Goal: Transaction & Acquisition: Obtain resource

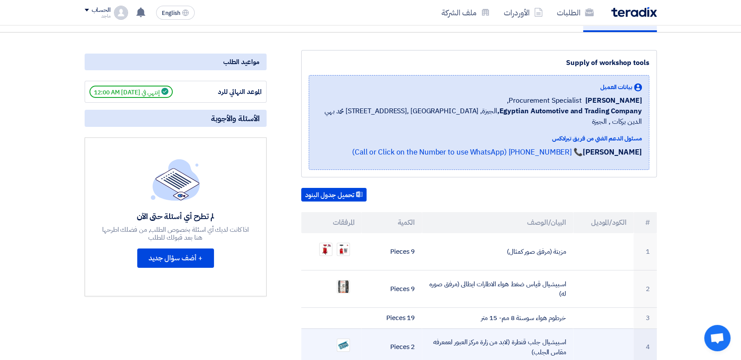
scroll to position [80, 0]
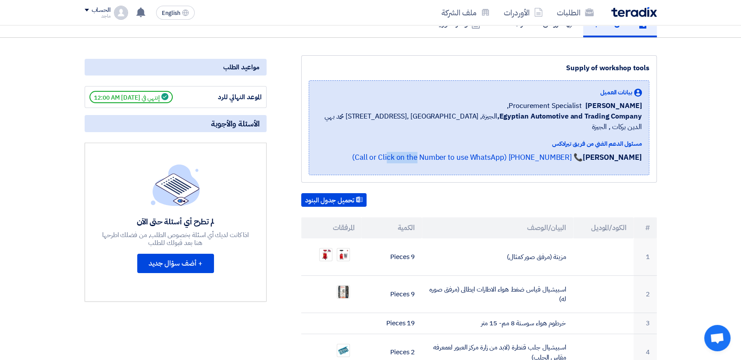
drag, startPoint x: 526, startPoint y: 153, endPoint x: 582, endPoint y: 210, distance: 80.0
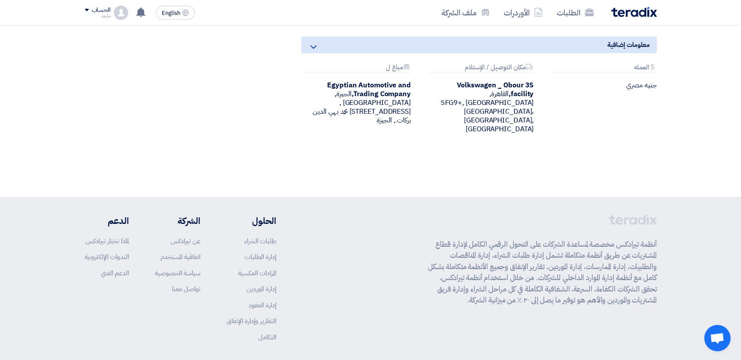
scroll to position [773, 0]
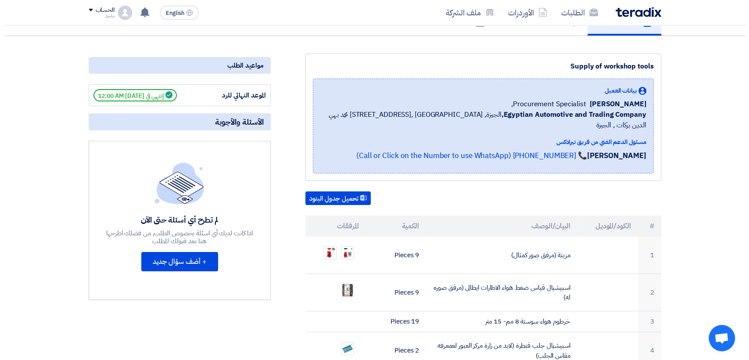
scroll to position [82, 0]
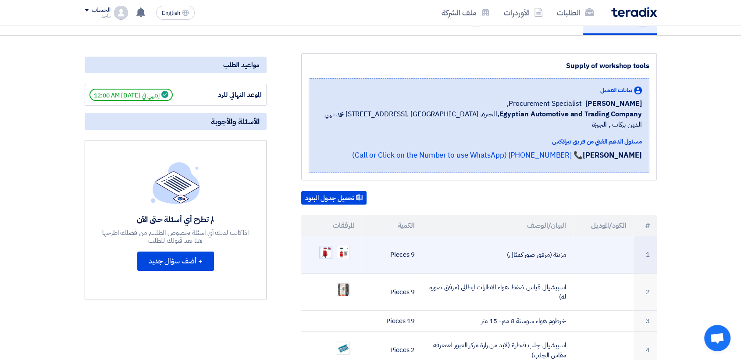
click at [328, 246] on img at bounding box center [326, 252] width 12 height 12
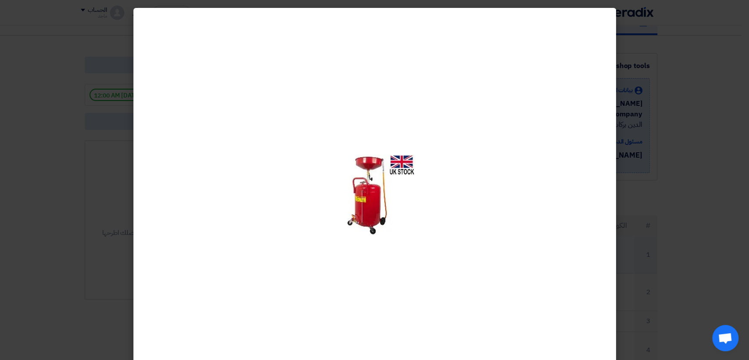
click at [328, 238] on div at bounding box center [374, 195] width 482 height 374
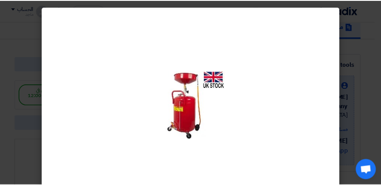
scroll to position [82, 0]
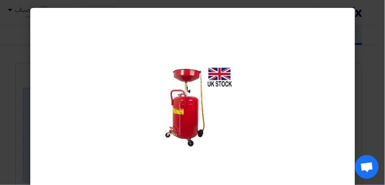
click at [372, 67] on modal-container at bounding box center [192, 92] width 385 height 185
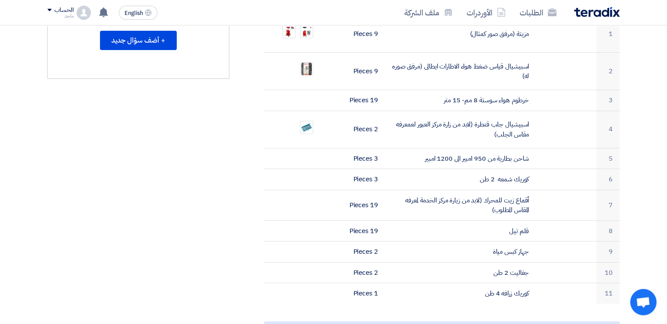
scroll to position [303, 0]
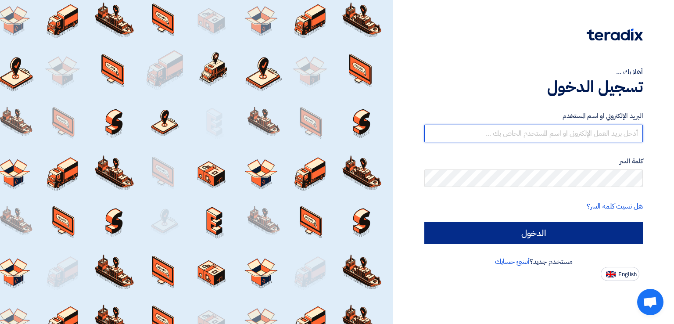
type input "italyaco2030@gmail.com"
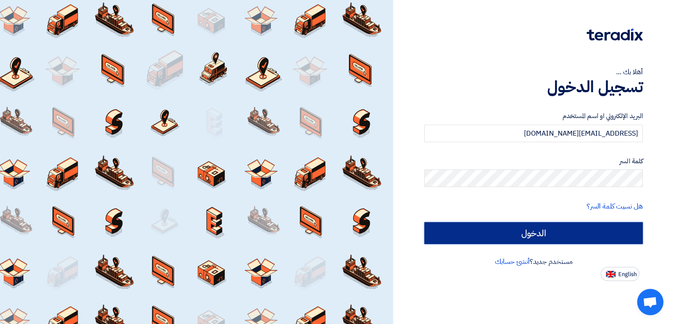
click at [451, 234] on input "الدخول" at bounding box center [533, 233] width 218 height 22
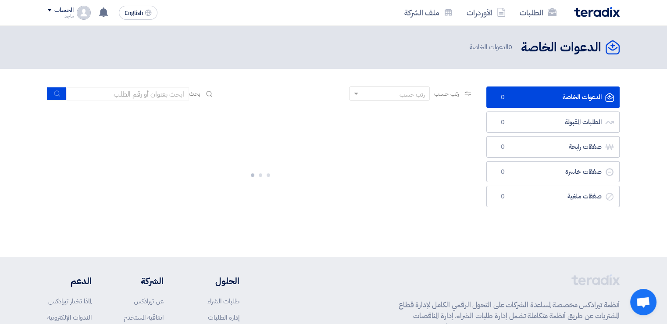
click at [435, 230] on div at bounding box center [260, 173] width 426 height 132
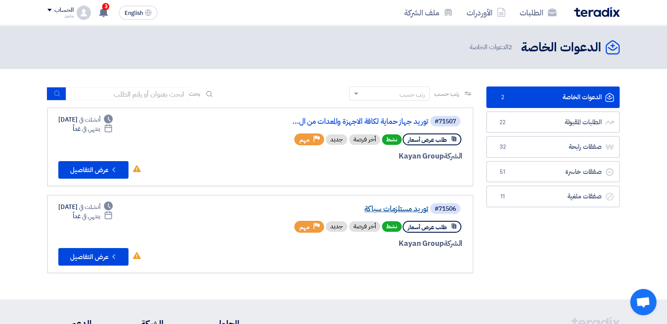
click at [416, 206] on link "توريد مستلزمات سباكة" at bounding box center [340, 209] width 175 height 8
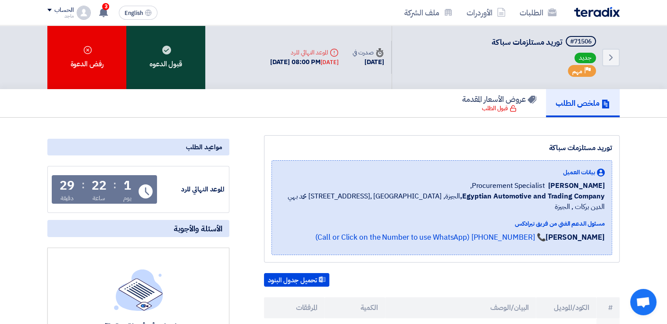
click at [186, 47] on div "قبول الدعوه" at bounding box center [165, 57] width 79 height 64
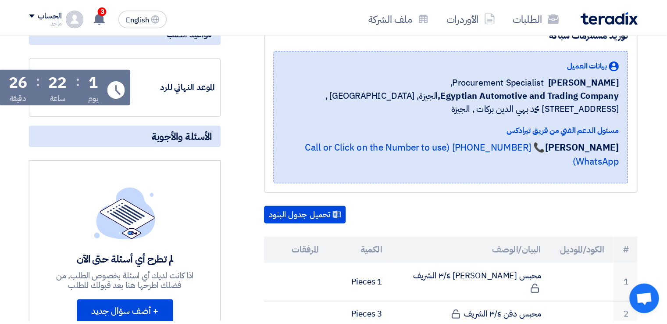
scroll to position [121, 0]
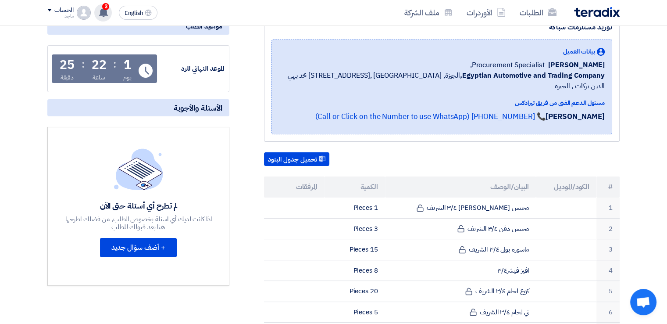
click at [101, 11] on use at bounding box center [103, 12] width 9 height 10
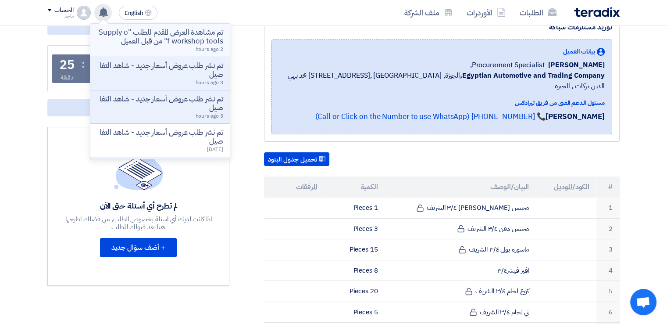
click at [126, 38] on p "تم مشاهدة العرض المقدم للطلب "Supply of workshop tools" من قبل العميل" at bounding box center [159, 37] width 125 height 18
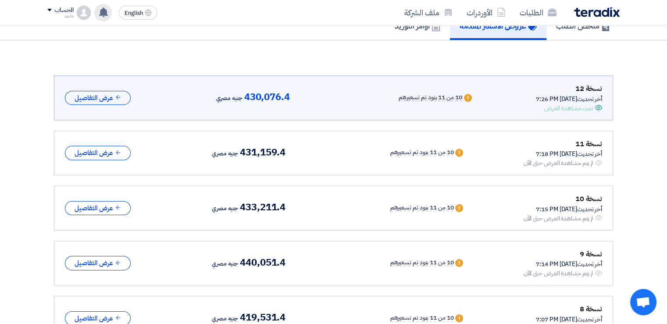
scroll to position [12, 0]
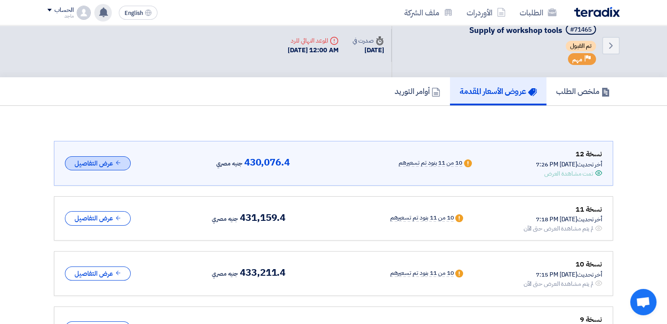
click at [97, 161] on button "عرض التفاصيل" at bounding box center [98, 163] width 66 height 14
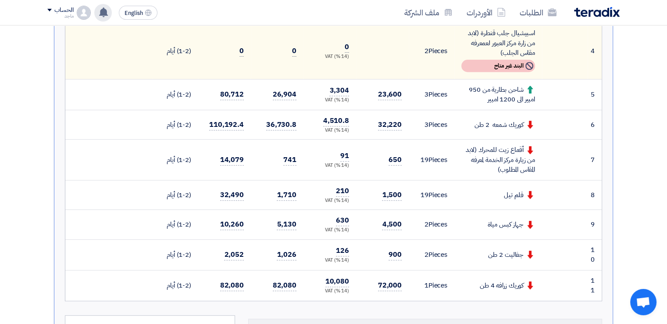
scroll to position [381, 0]
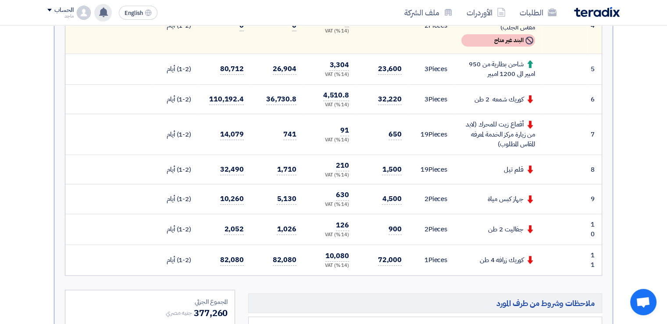
click at [102, 7] on div "تم مشاهدة العرض المقدم للطلب "Supply of workshop tools" من قبل العميل 2 hours a…" at bounding box center [103, 13] width 18 height 18
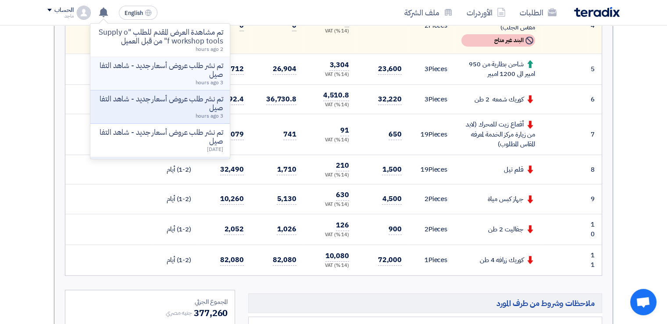
click at [119, 72] on p "تم نشر طلب عروض أسعار جديد - شاهد التفاصيل" at bounding box center [159, 70] width 125 height 18
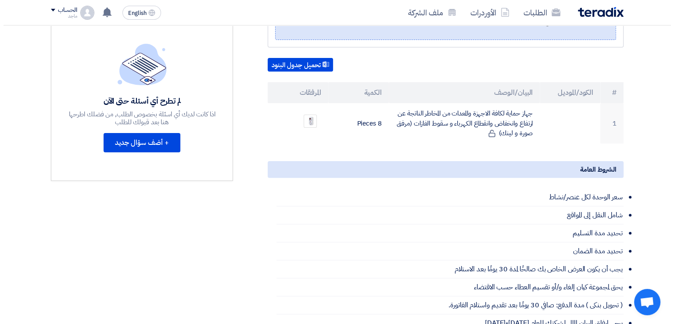
scroll to position [245, 0]
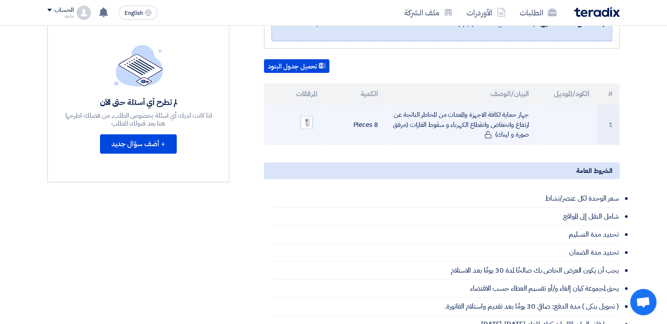
click at [309, 114] on img at bounding box center [306, 122] width 12 height 16
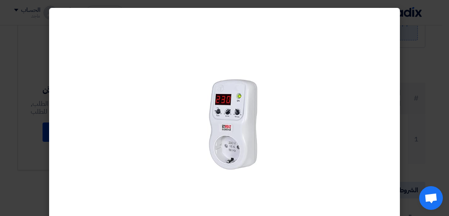
click at [12, 166] on modal-container at bounding box center [224, 108] width 449 height 216
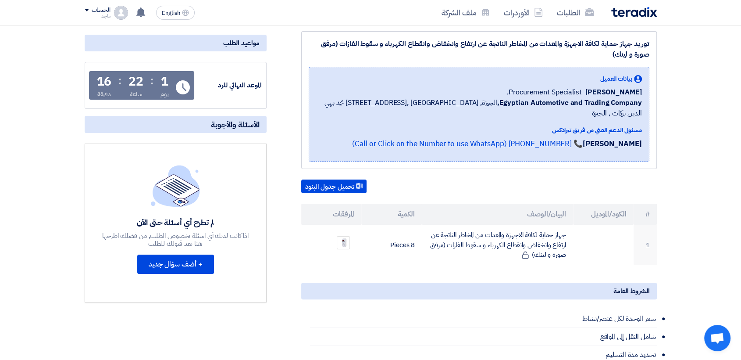
scroll to position [57, 0]
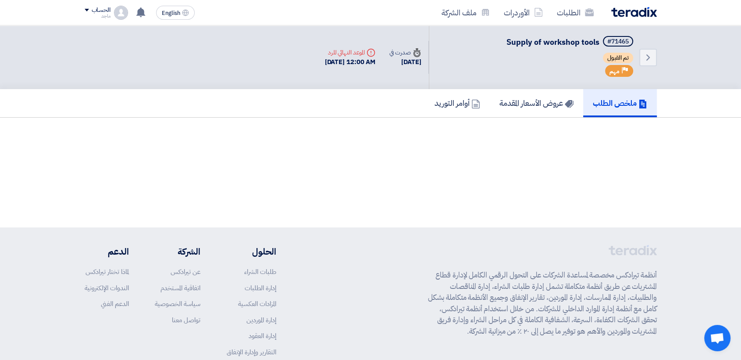
scroll to position [68, 0]
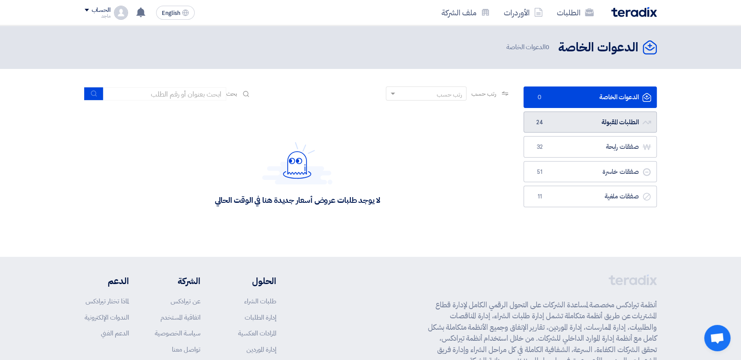
click at [556, 131] on link "الطلبات المقبولة الطلبات المقبولة 24" at bounding box center [590, 121] width 133 height 21
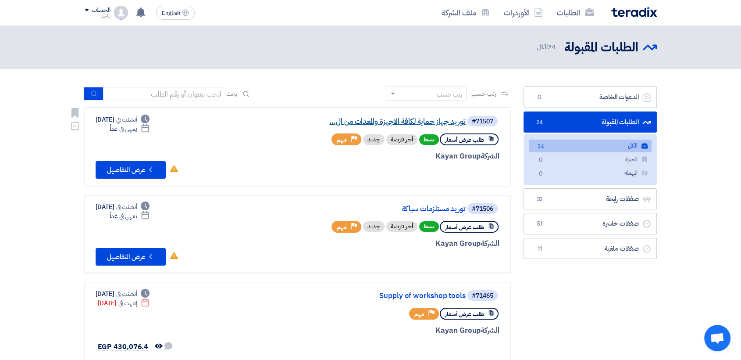
click at [428, 122] on link "توريد جهاز حماية لكافة الاجهزة والمعدات من ال..." at bounding box center [377, 122] width 175 height 8
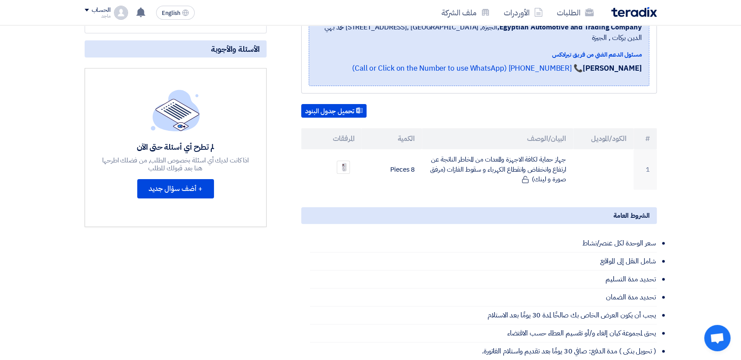
scroll to position [201, 0]
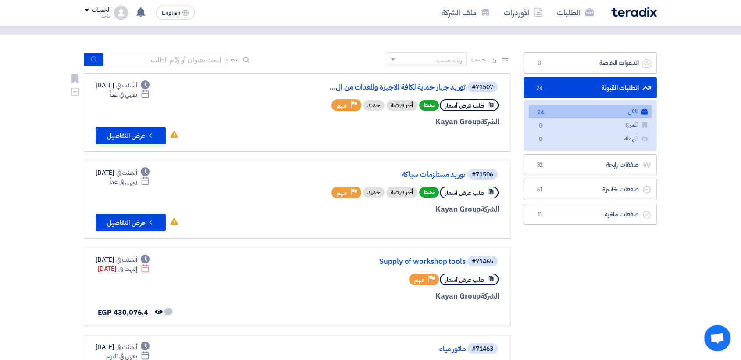
scroll to position [34, 0]
click at [449, 173] on link "توريد مستلزمات سباكة" at bounding box center [377, 175] width 175 height 8
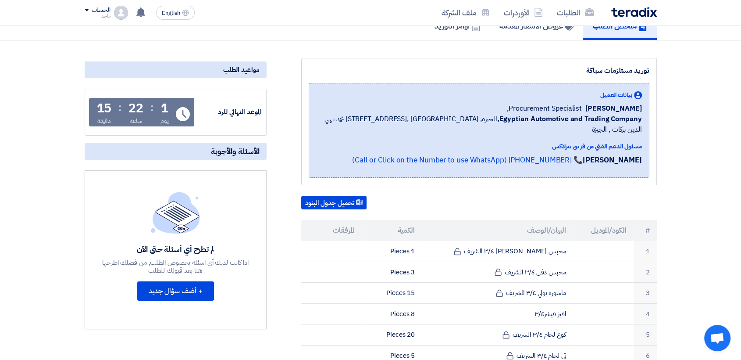
scroll to position [25, 0]
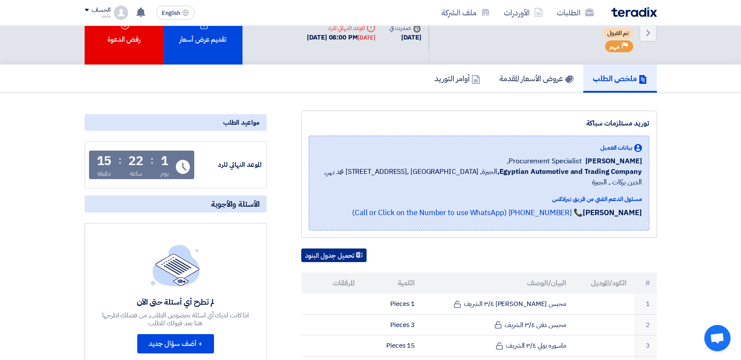
click at [319, 248] on button "تحميل جدول البنود" at bounding box center [333, 255] width 65 height 14
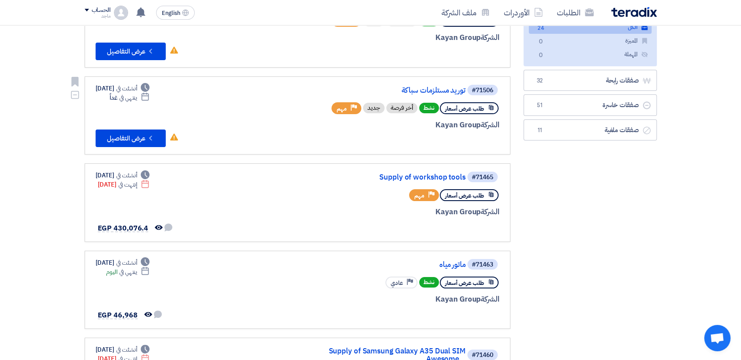
scroll to position [118, 0]
click at [407, 175] on link "Supply of workshop tools" at bounding box center [377, 178] width 175 height 8
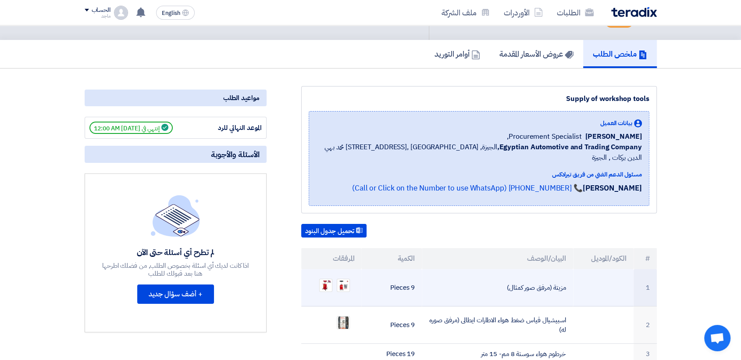
scroll to position [42, 0]
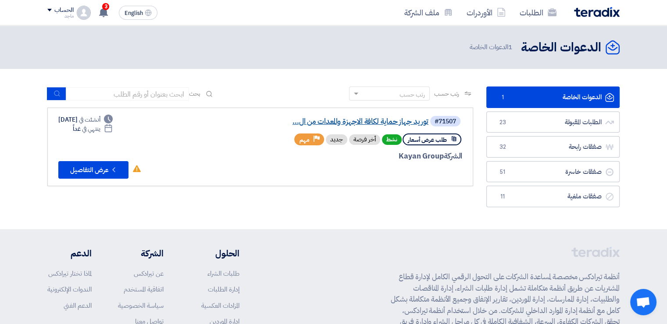
click at [410, 118] on link "توريد جهاز حماية لكافة الاجهزة والمعدات من ال..." at bounding box center [340, 122] width 175 height 8
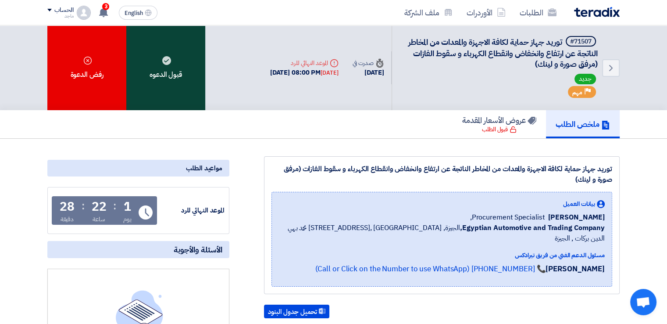
click at [182, 77] on div "قبول الدعوه" at bounding box center [165, 67] width 79 height 85
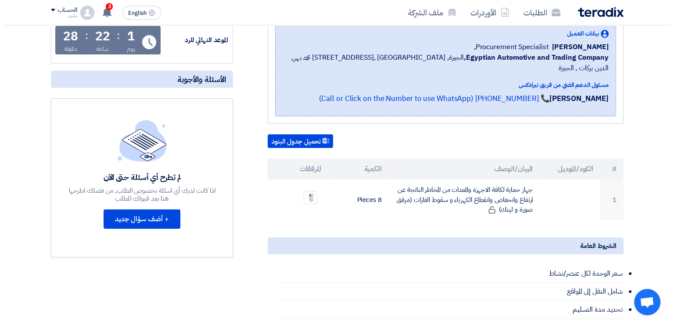
scroll to position [253, 0]
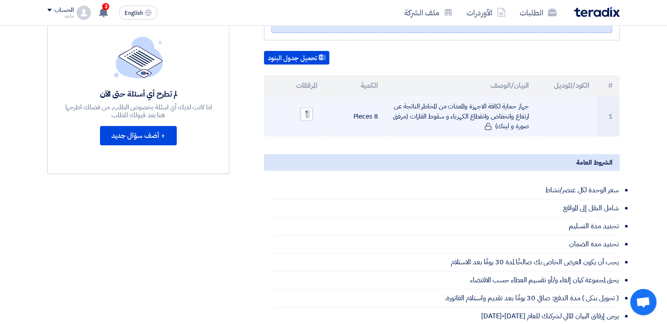
click at [307, 106] on img at bounding box center [306, 114] width 12 height 16
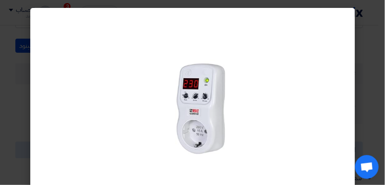
click at [9, 128] on modal-container at bounding box center [192, 92] width 385 height 185
